Goal: Task Accomplishment & Management: Manage account settings

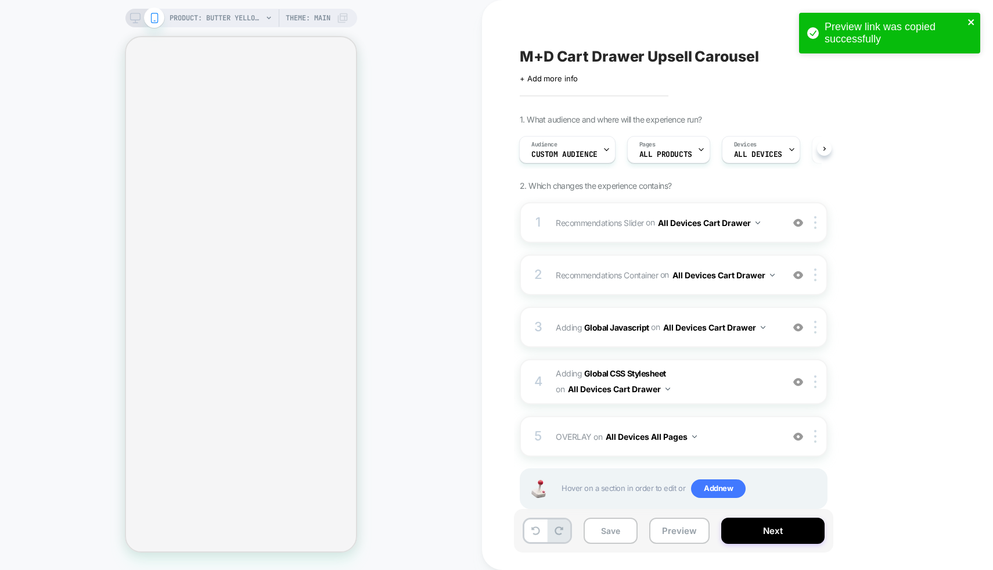
click at [974, 18] on icon "close" at bounding box center [972, 21] width 8 height 9
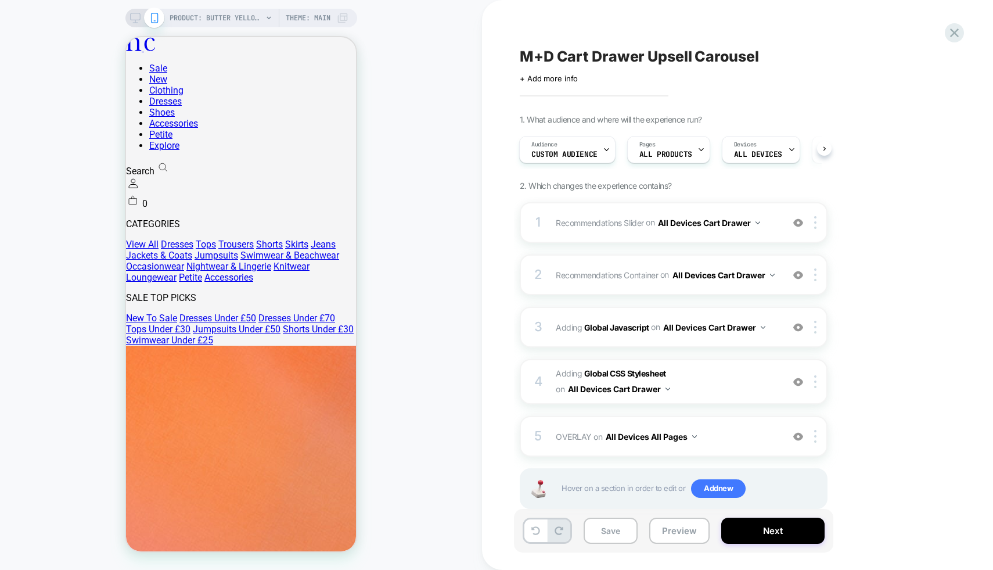
click at [953, 32] on div "Preview link was copied successfully" at bounding box center [890, 35] width 186 height 51
click at [956, 33] on icon at bounding box center [955, 33] width 16 height 16
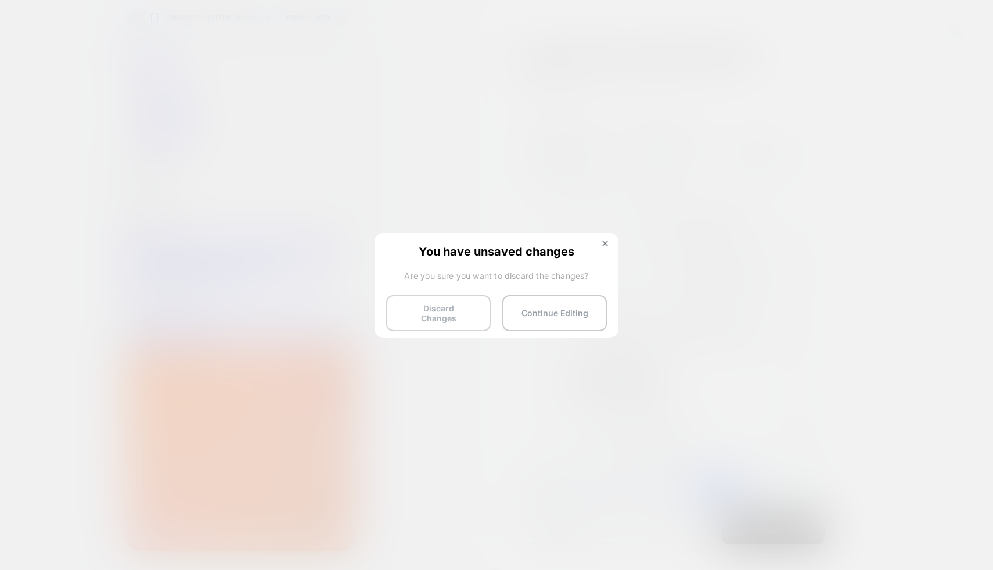
click at [455, 303] on button "Discard Changes" at bounding box center [438, 313] width 105 height 36
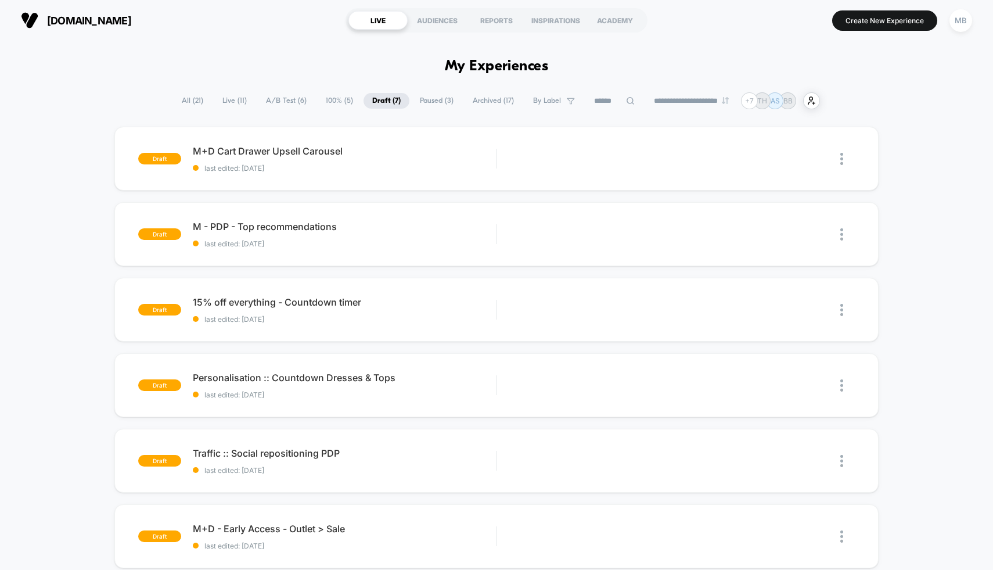
click at [428, 96] on span "Paused ( 3 )" at bounding box center [436, 101] width 51 height 16
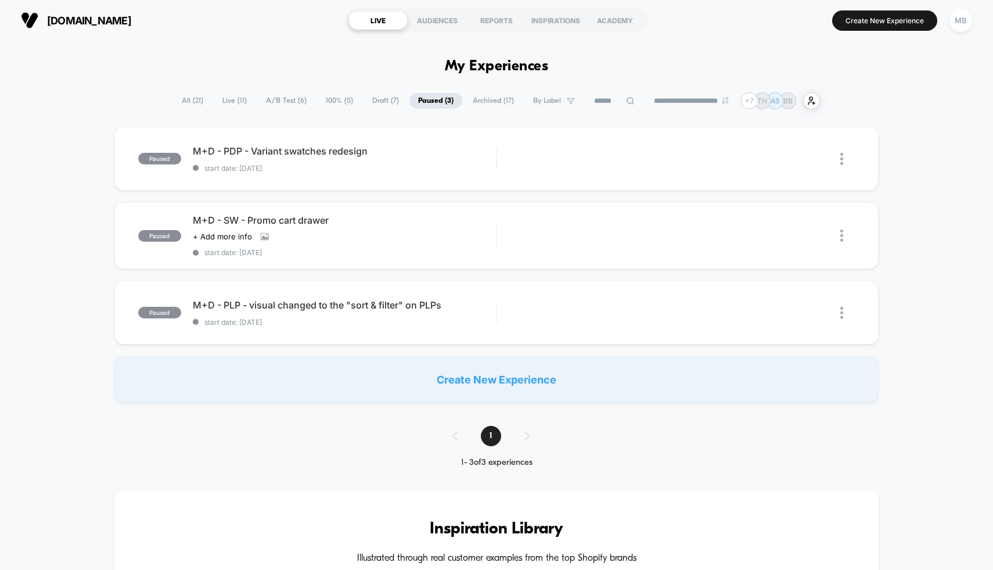
click at [283, 98] on span "A/B Test ( 6 )" at bounding box center [286, 101] width 58 height 16
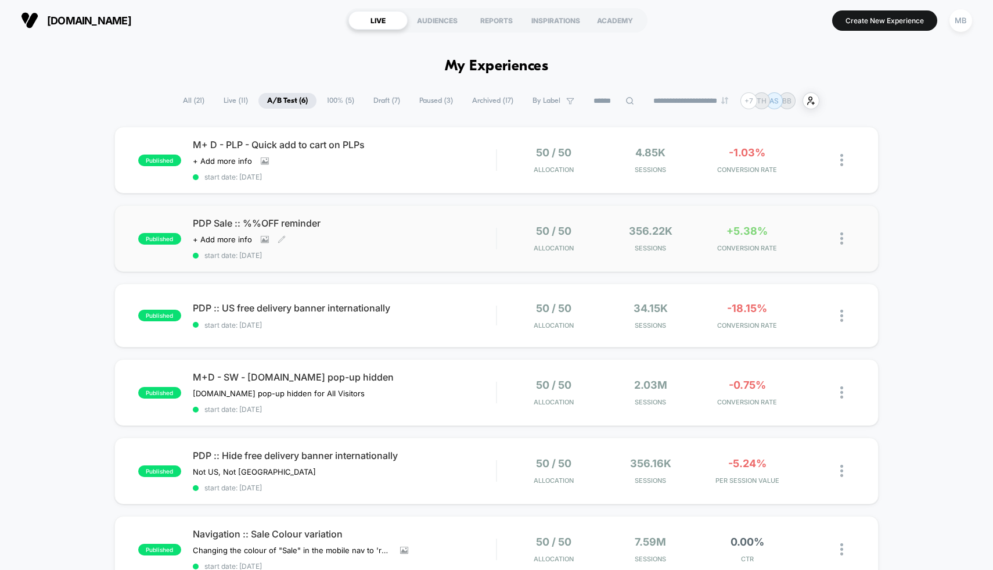
click at [407, 229] on div "PDP Sale :: %%OFF reminder Click to view images Click to edit experience detail…" at bounding box center [345, 238] width 304 height 42
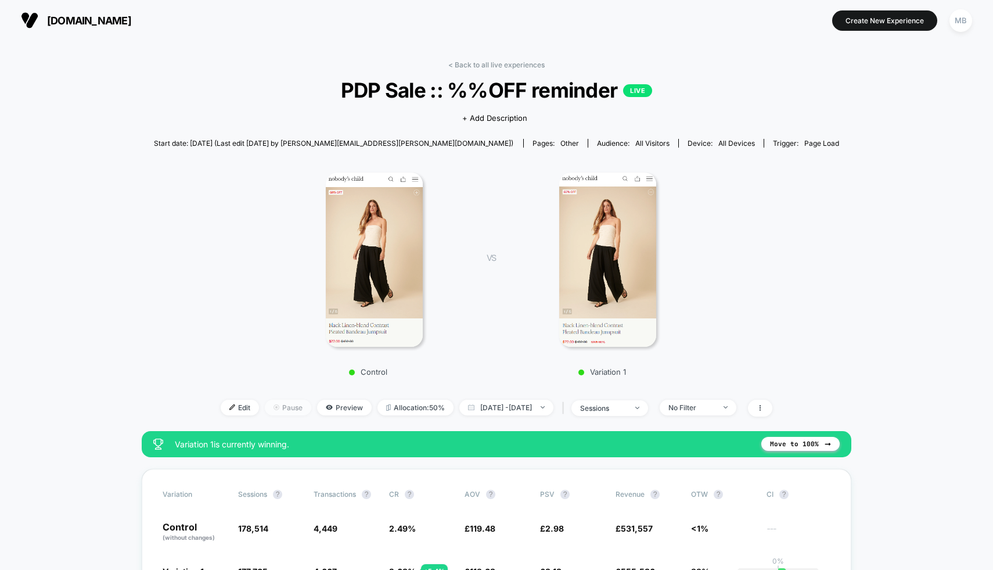
click at [268, 404] on span "Pause" at bounding box center [288, 408] width 46 height 16
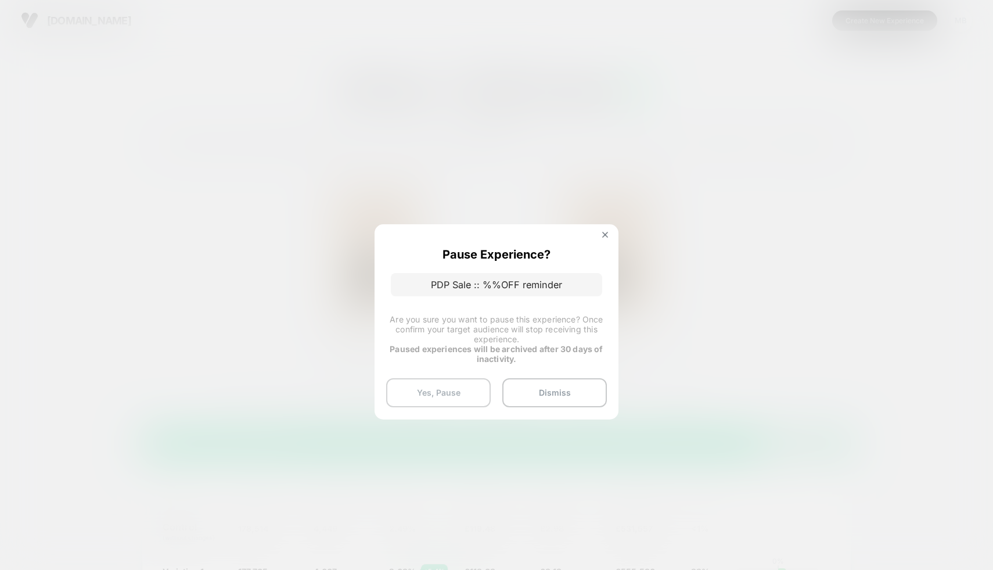
click at [456, 386] on button "Yes, Pause" at bounding box center [438, 392] width 105 height 29
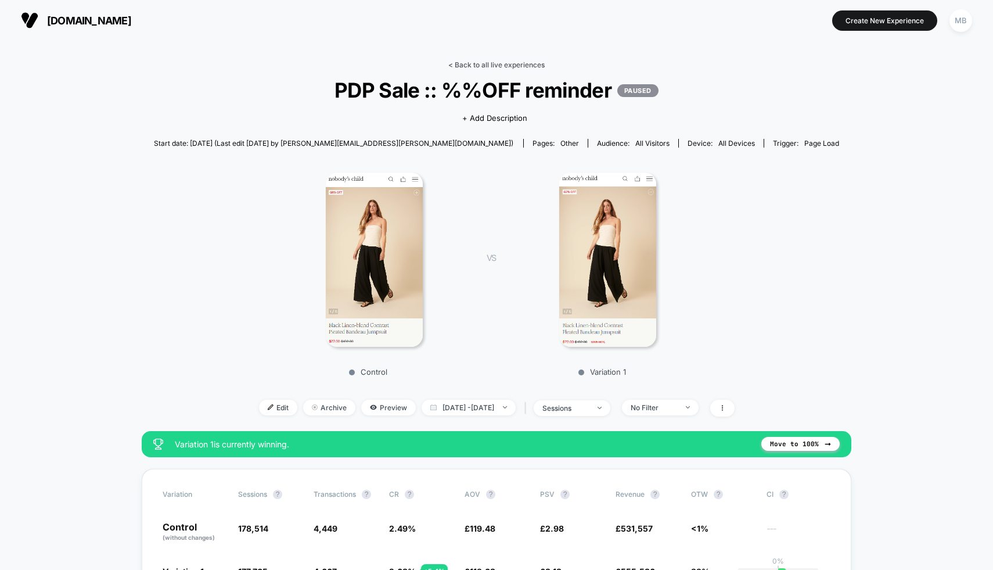
click at [491, 62] on link "< Back to all live experiences" at bounding box center [496, 64] width 96 height 9
